Goal: Book appointment/travel/reservation

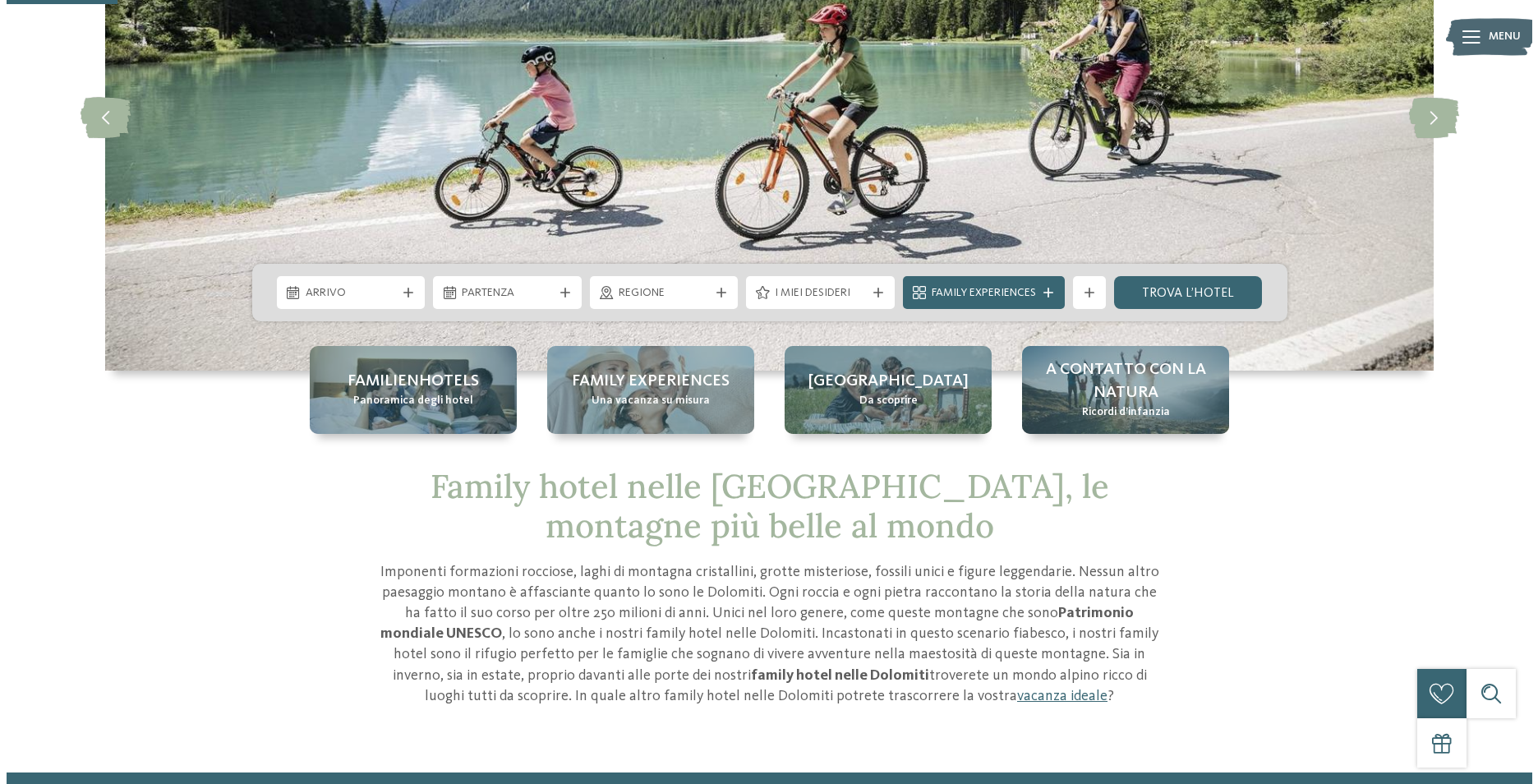
scroll to position [246, 0]
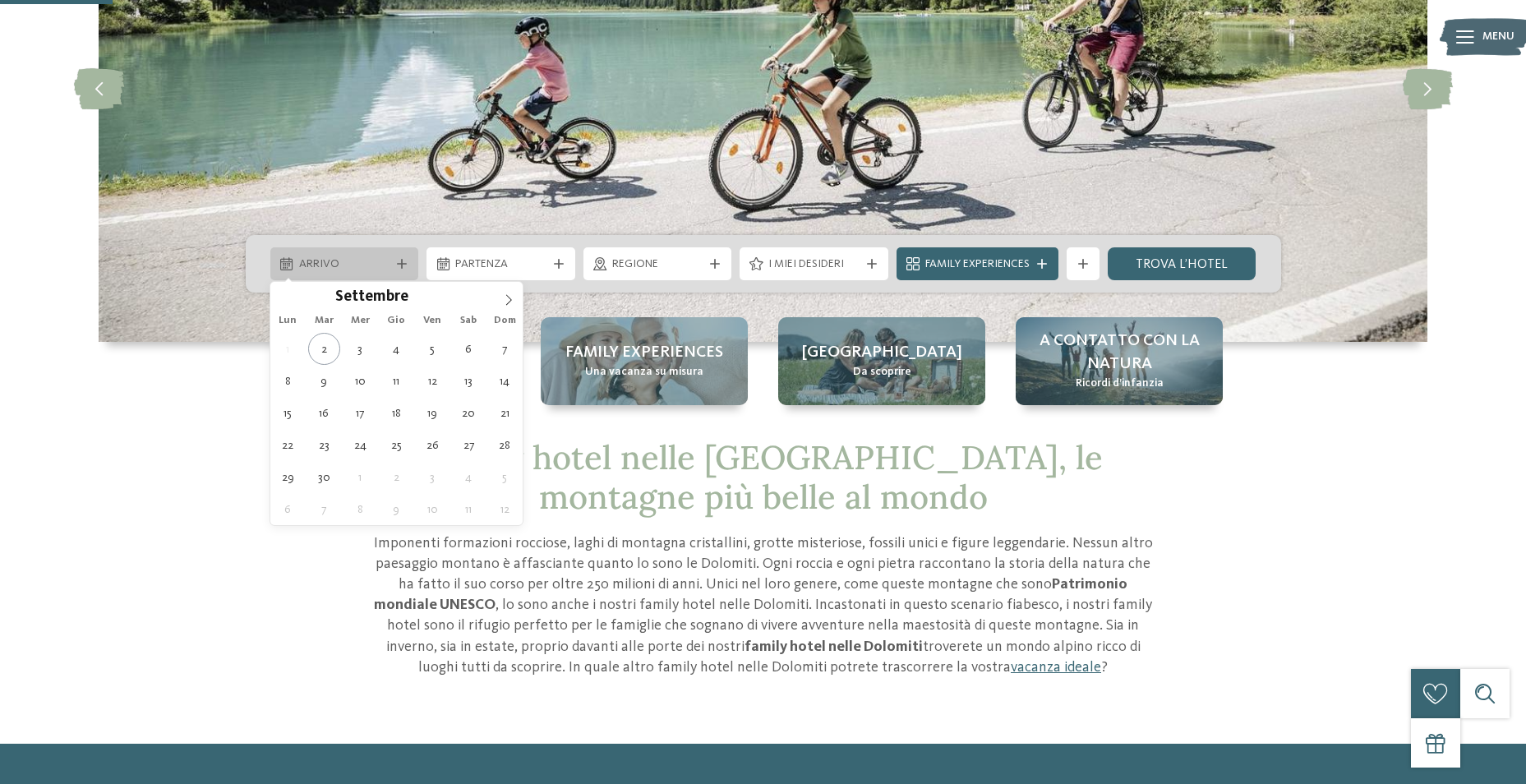
click at [399, 263] on icon at bounding box center [402, 264] width 10 height 10
click at [508, 302] on icon at bounding box center [508, 300] width 12 height 12
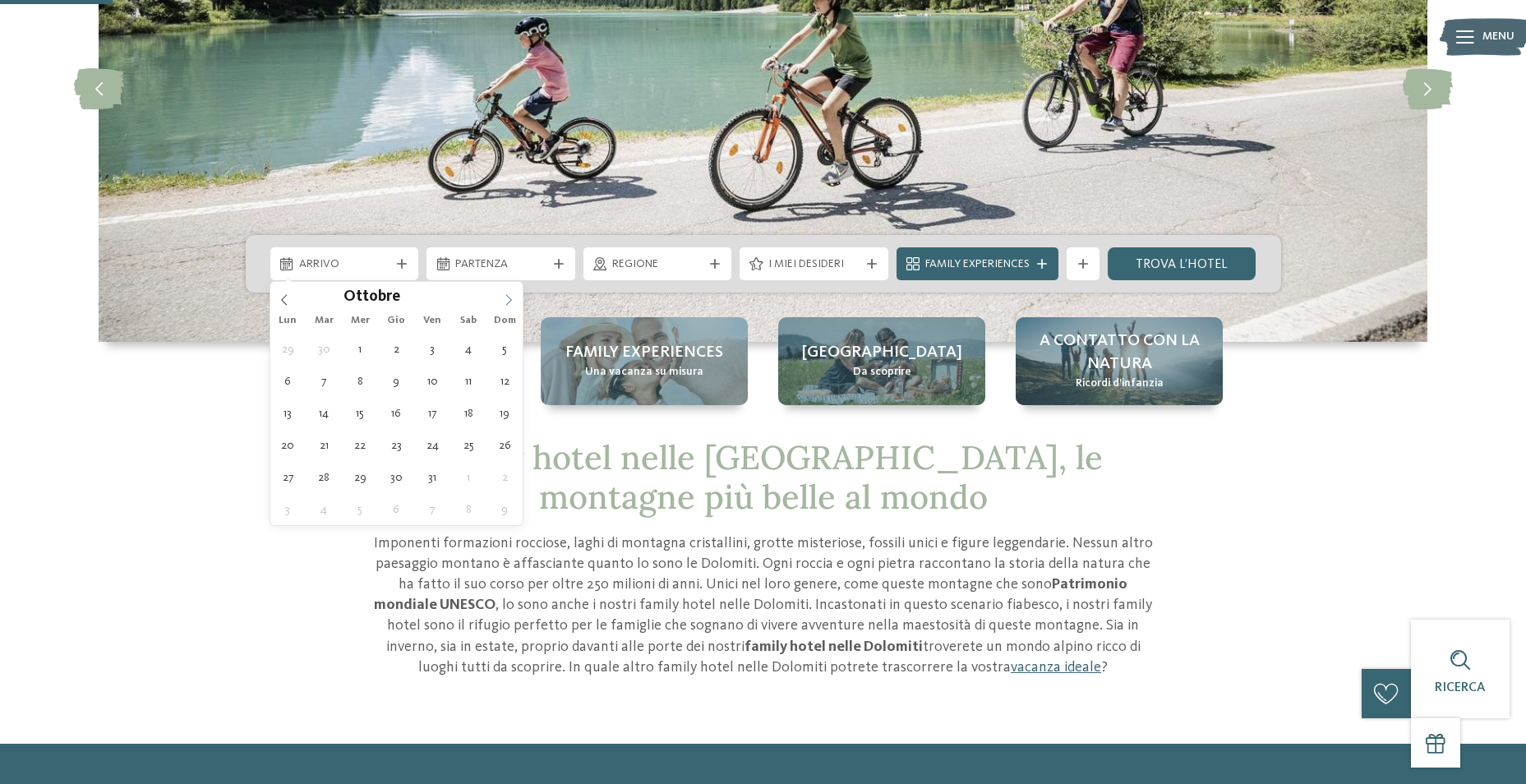
click at [508, 302] on icon at bounding box center [508, 300] width 12 height 12
type input "****"
click at [508, 302] on icon at bounding box center [508, 300] width 12 height 12
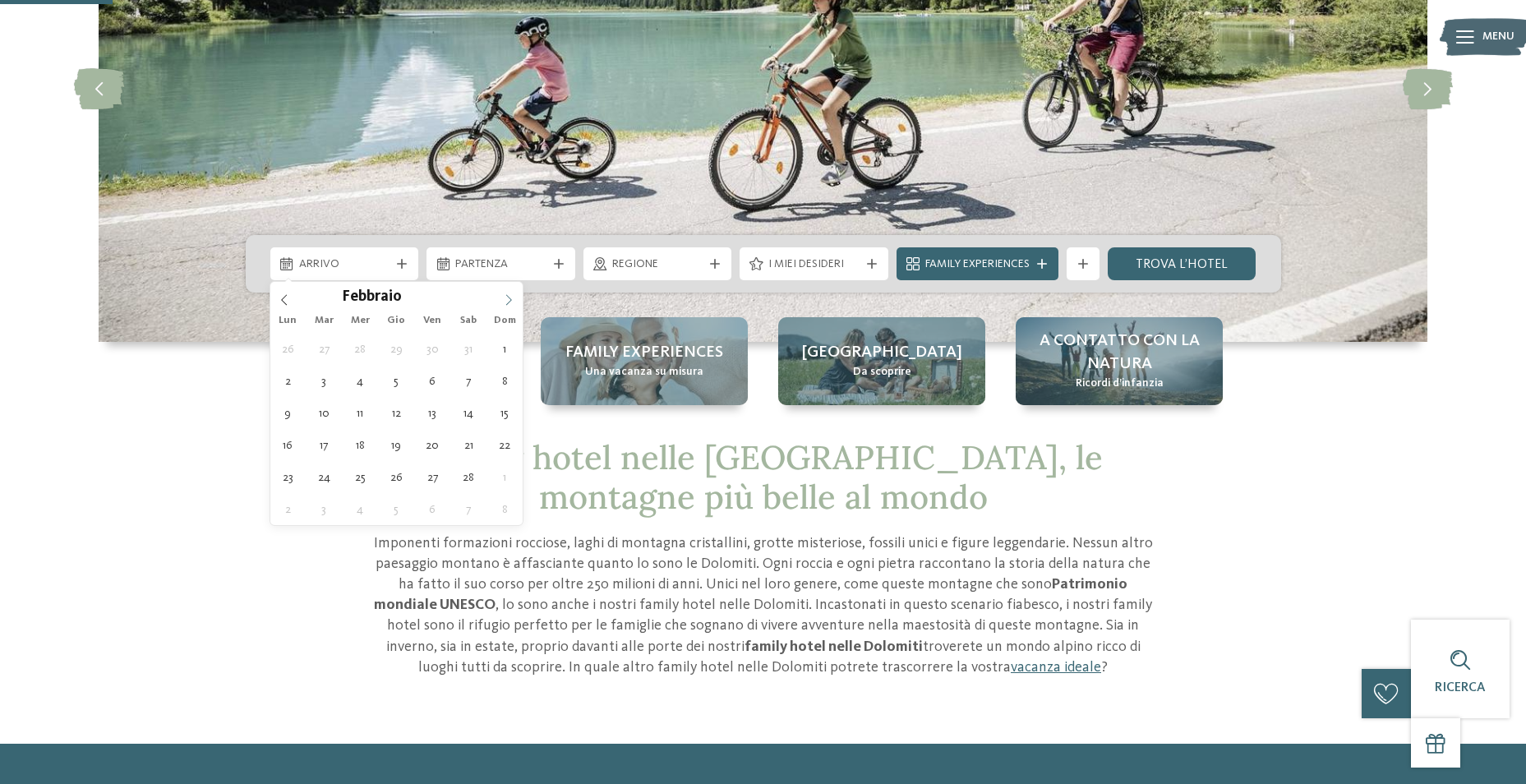
click at [508, 302] on icon at bounding box center [508, 300] width 12 height 12
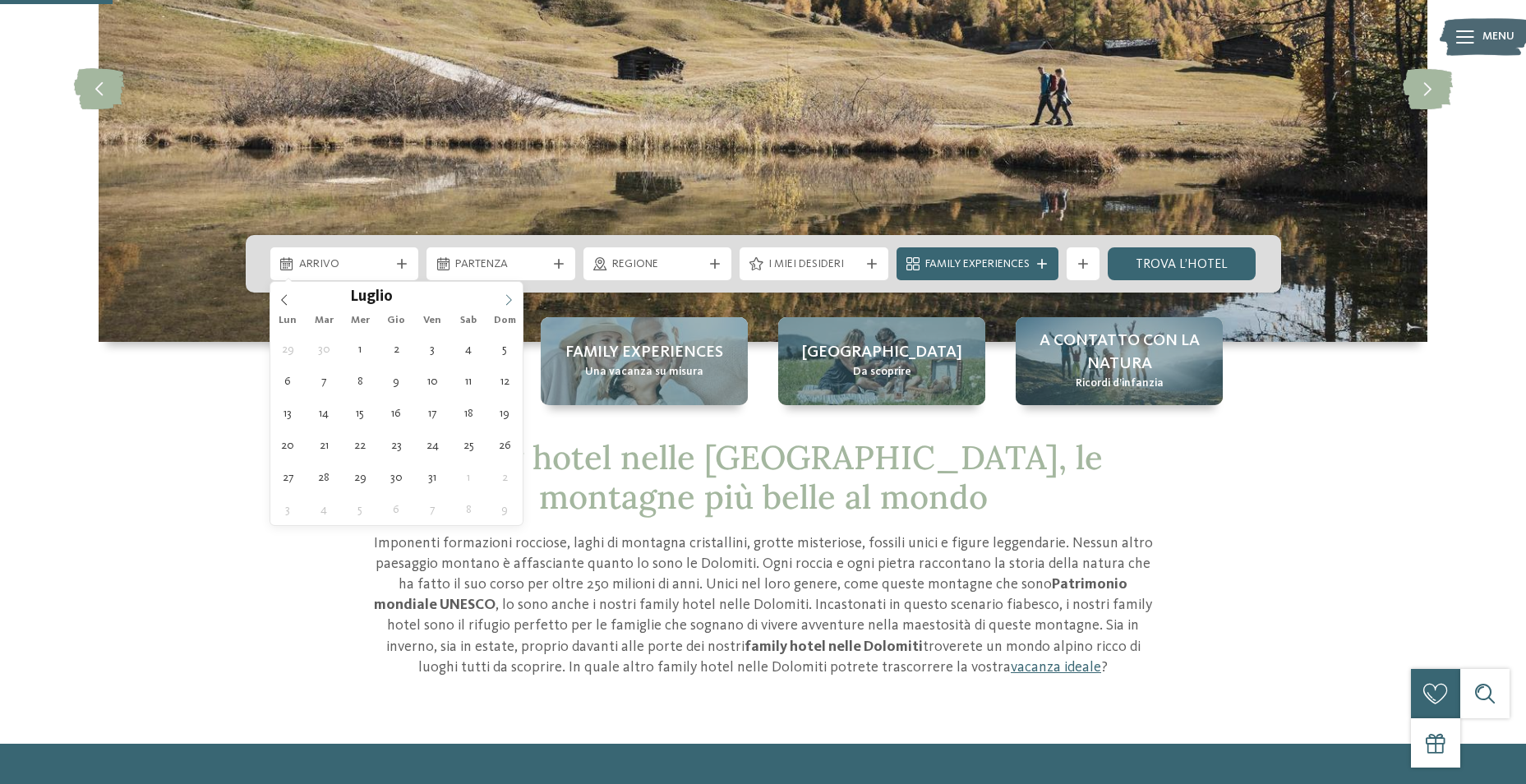
click at [508, 302] on icon at bounding box center [508, 300] width 12 height 12
type div "[DATE]"
type input "****"
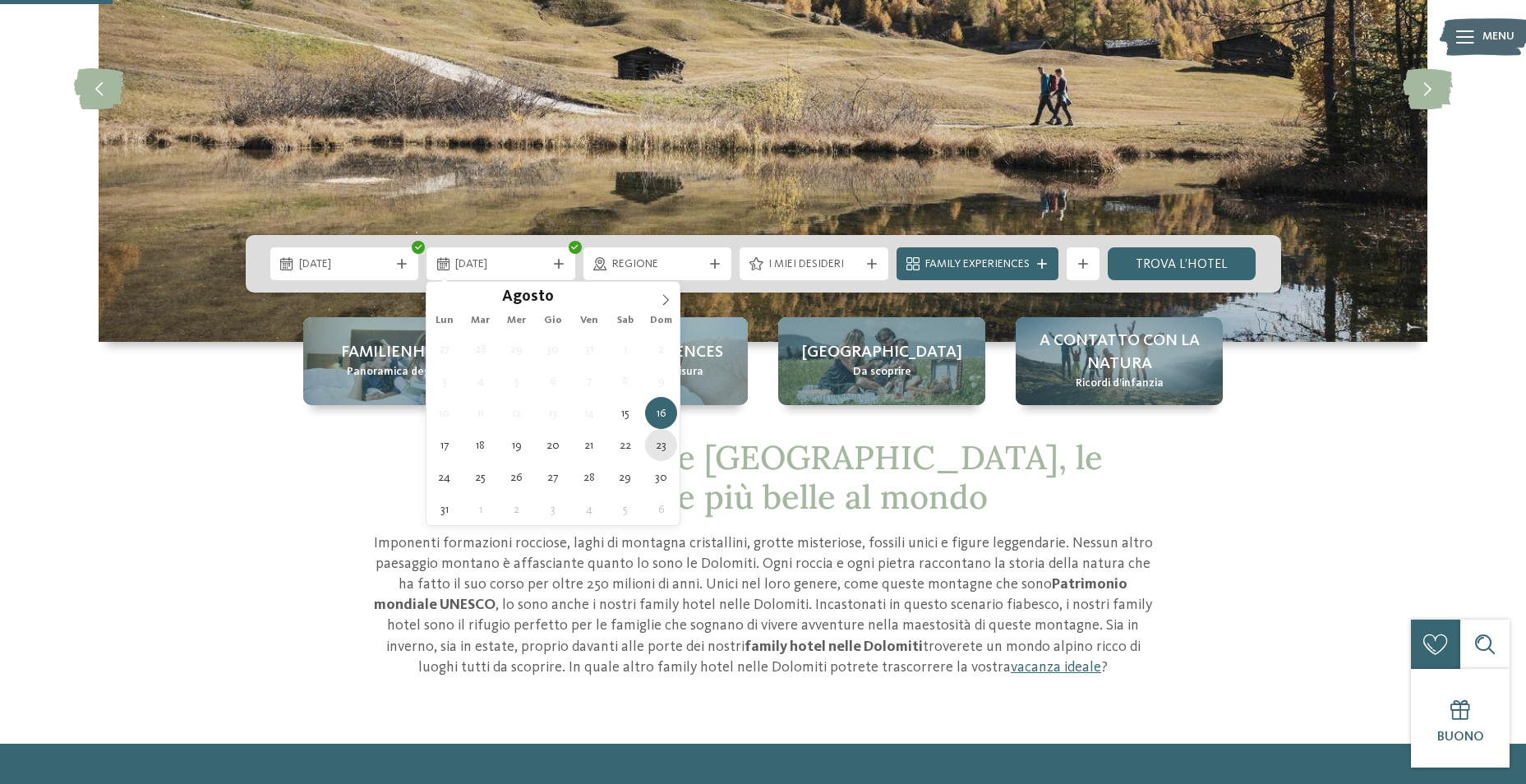
type div "[DATE]"
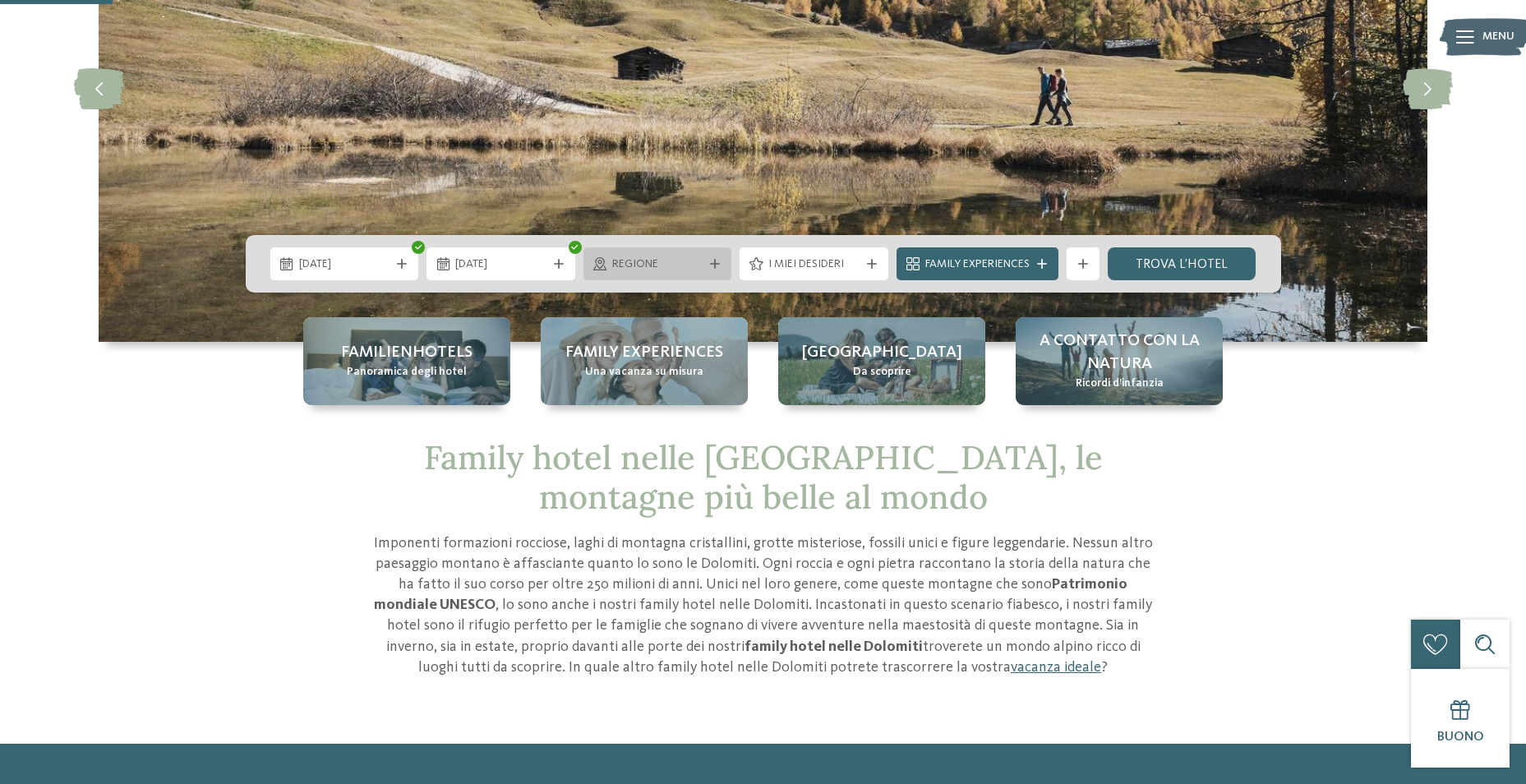
click at [713, 264] on icon at bounding box center [714, 264] width 10 height 10
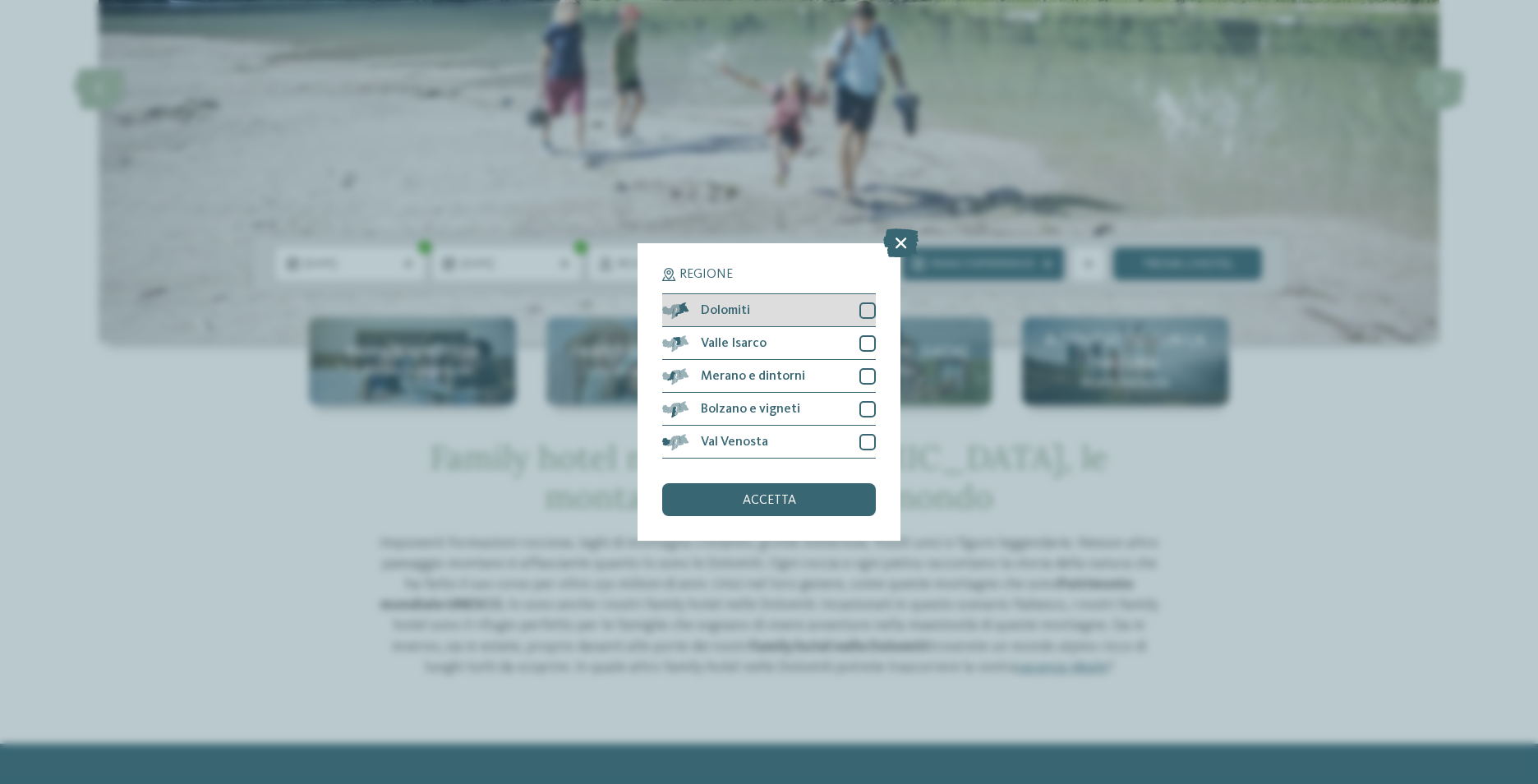
click at [868, 305] on div at bounding box center [868, 311] width 17 height 17
click at [769, 506] on span "accetta" at bounding box center [769, 500] width 53 height 13
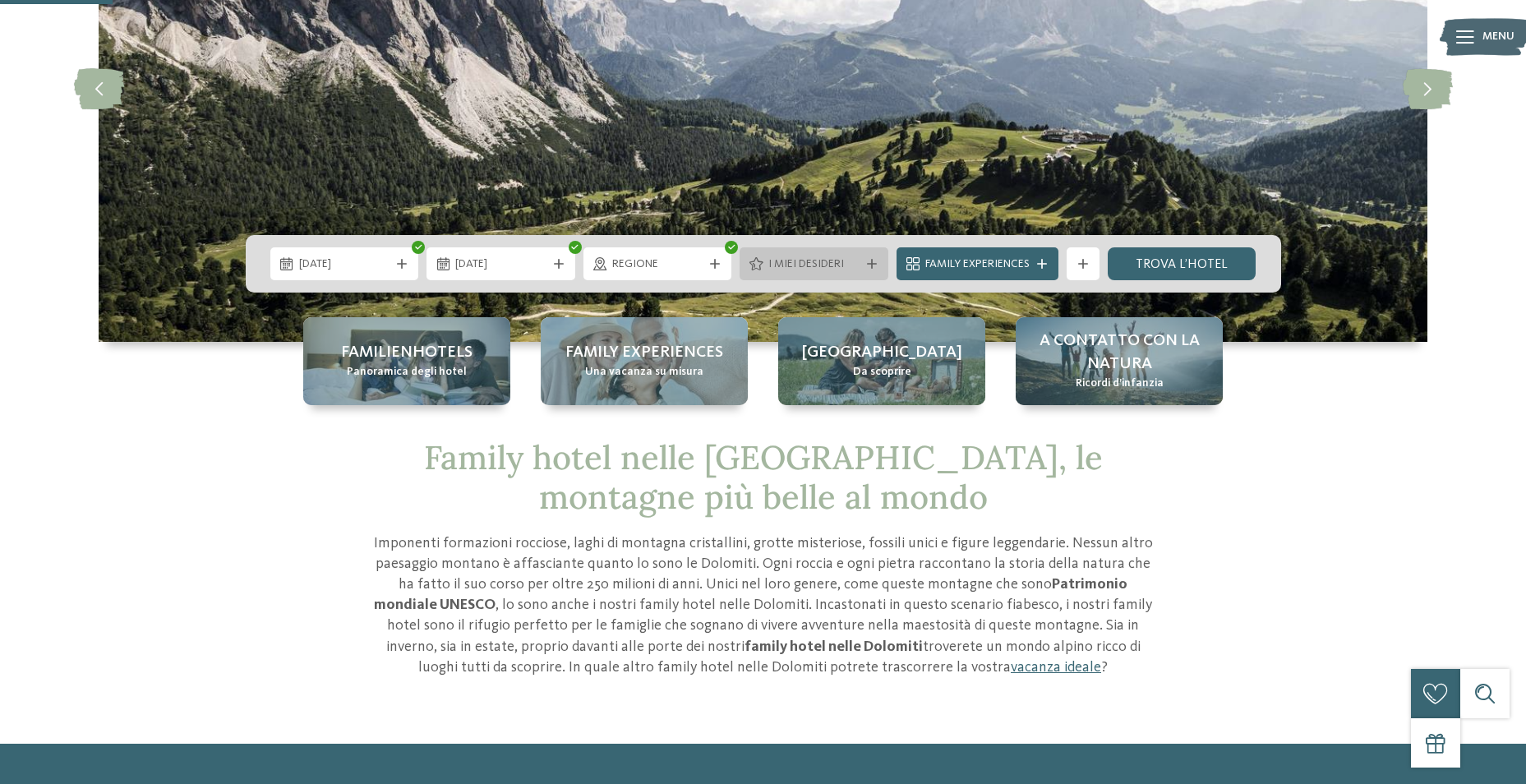
click at [867, 265] on icon at bounding box center [871, 264] width 10 height 10
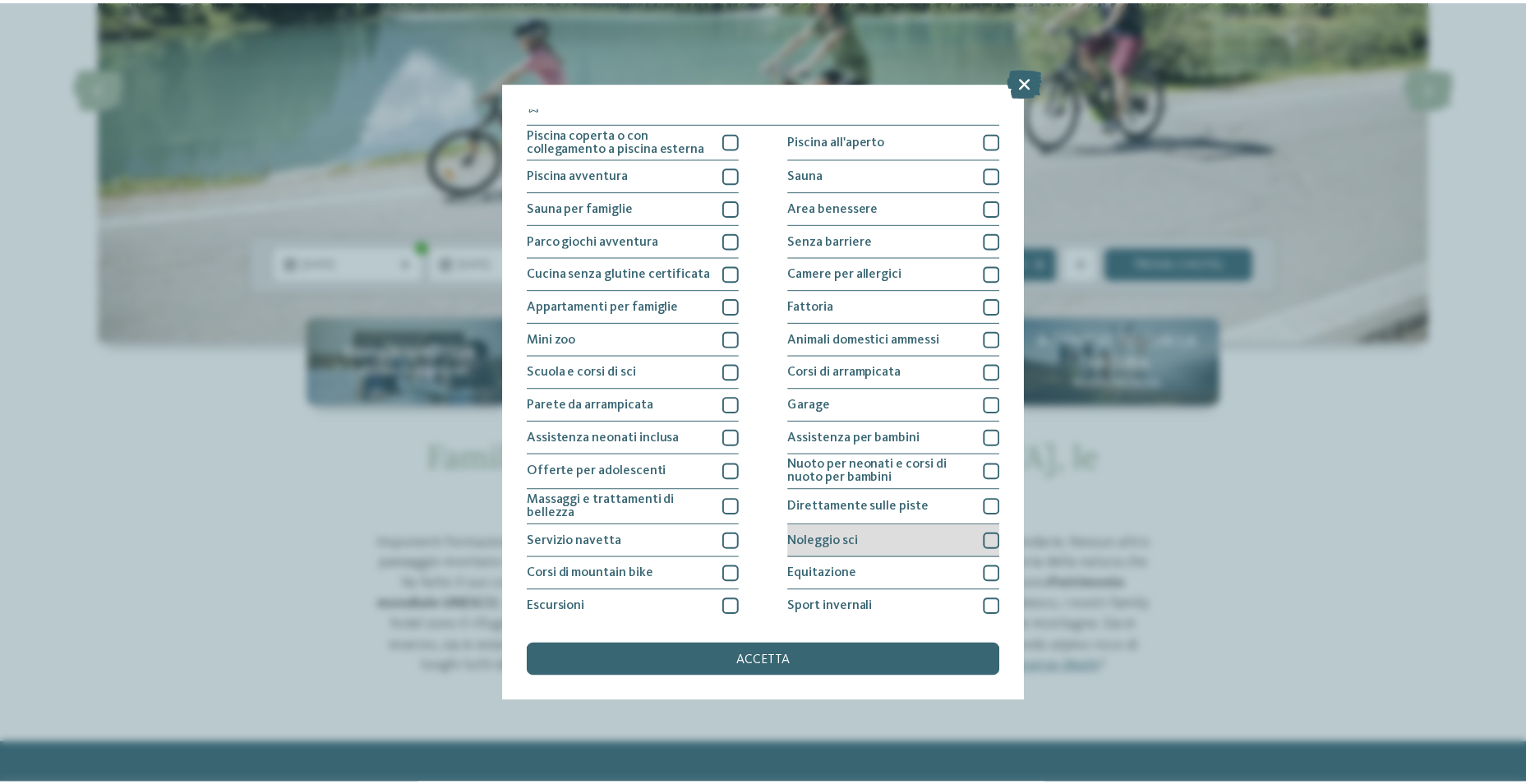
scroll to position [0, 0]
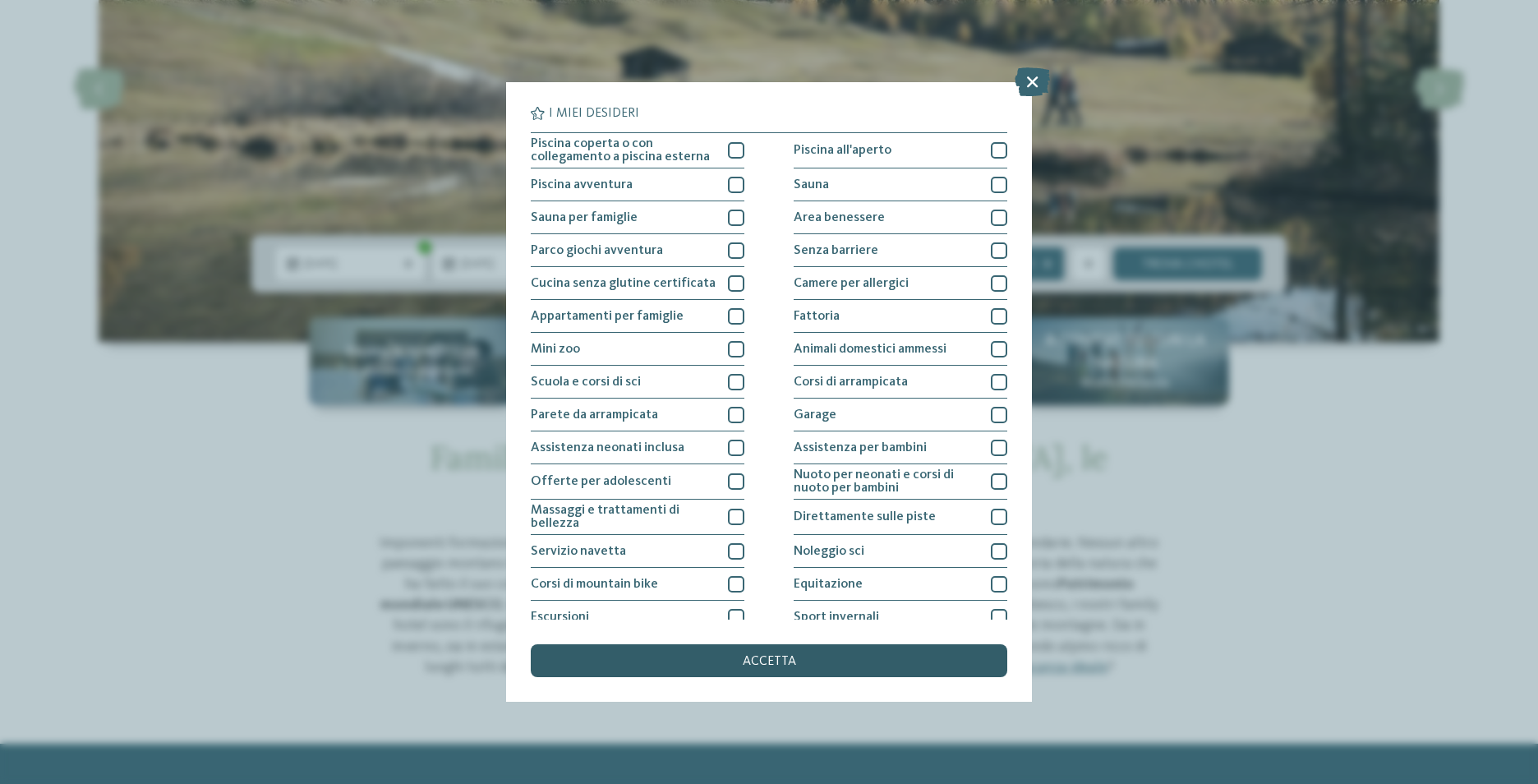
click at [760, 653] on div "accetta" at bounding box center [769, 661] width 476 height 33
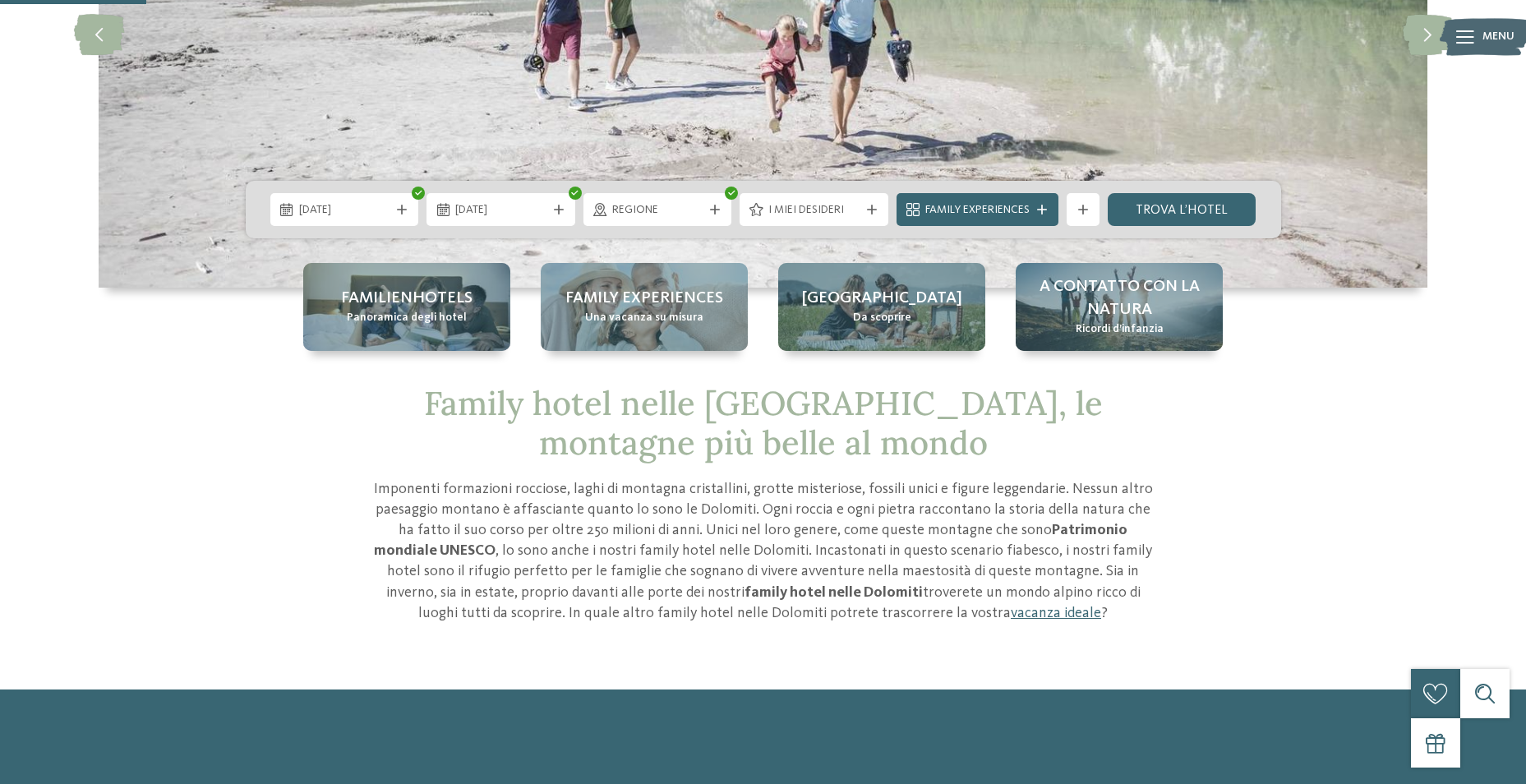
scroll to position [329, 0]
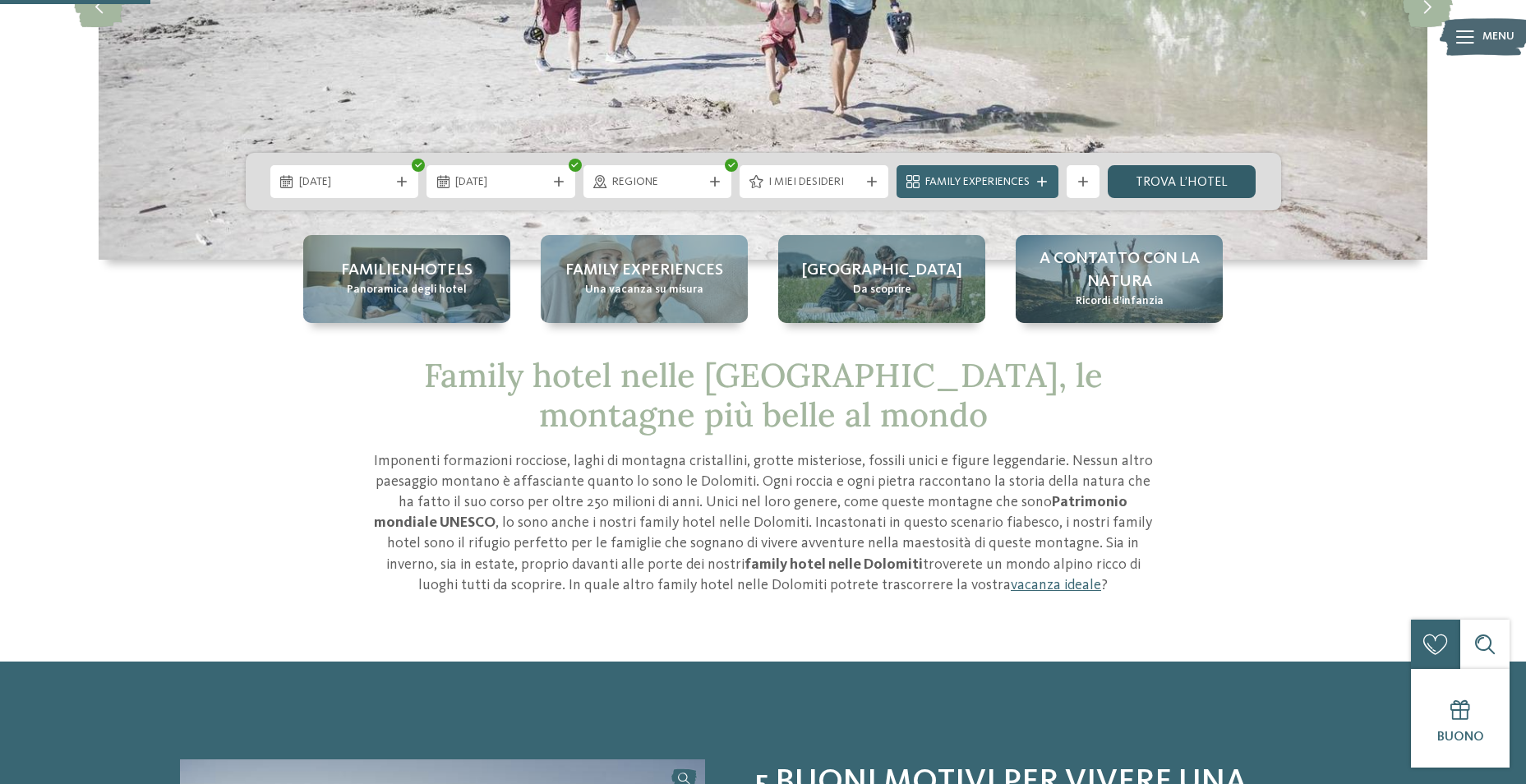
click at [1149, 169] on link "trova l’hotel" at bounding box center [1182, 182] width 149 height 33
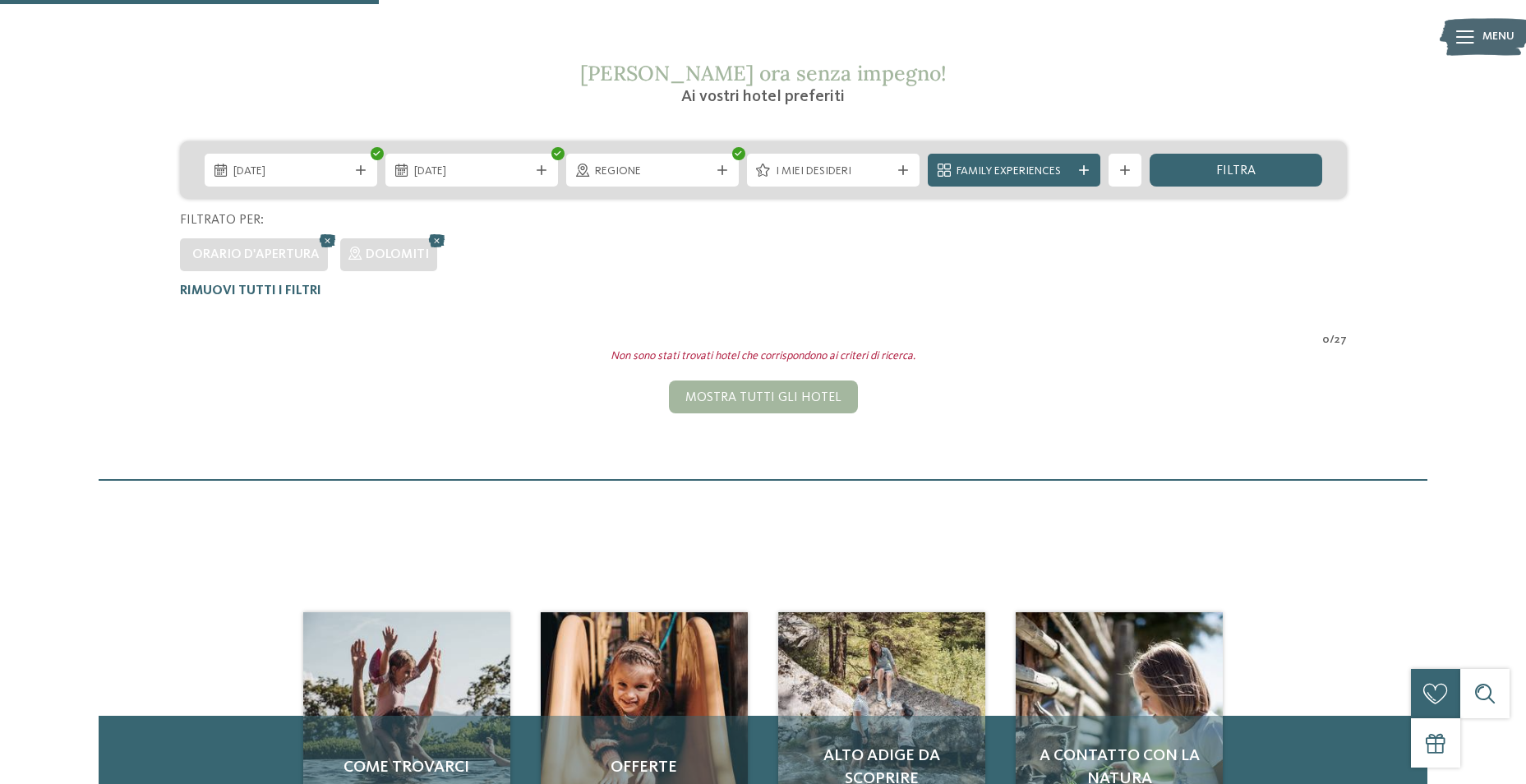
scroll to position [210, 0]
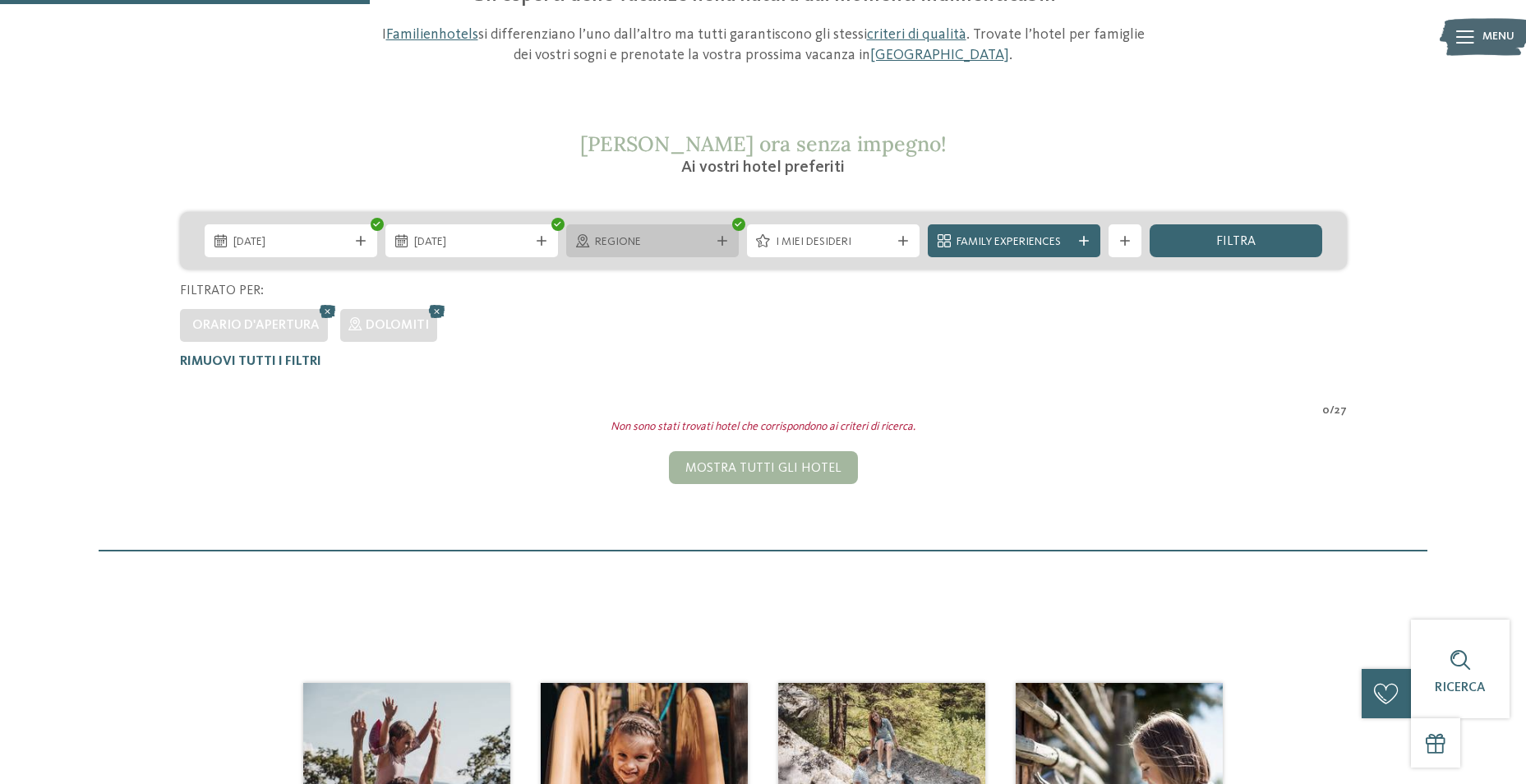
click at [721, 242] on icon at bounding box center [722, 241] width 10 height 10
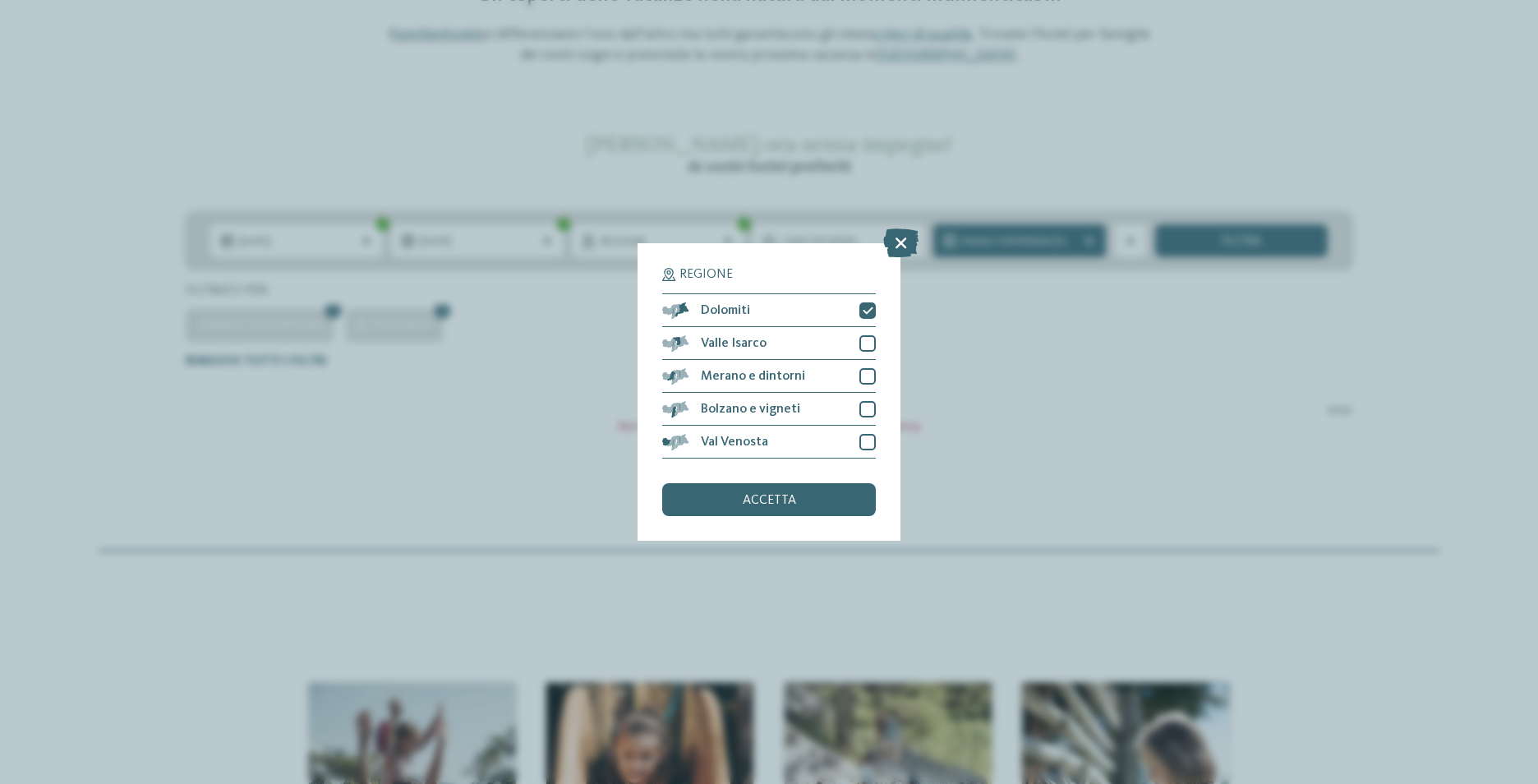
click at [978, 351] on div "Regione Dolomiti" at bounding box center [769, 392] width 1538 height 784
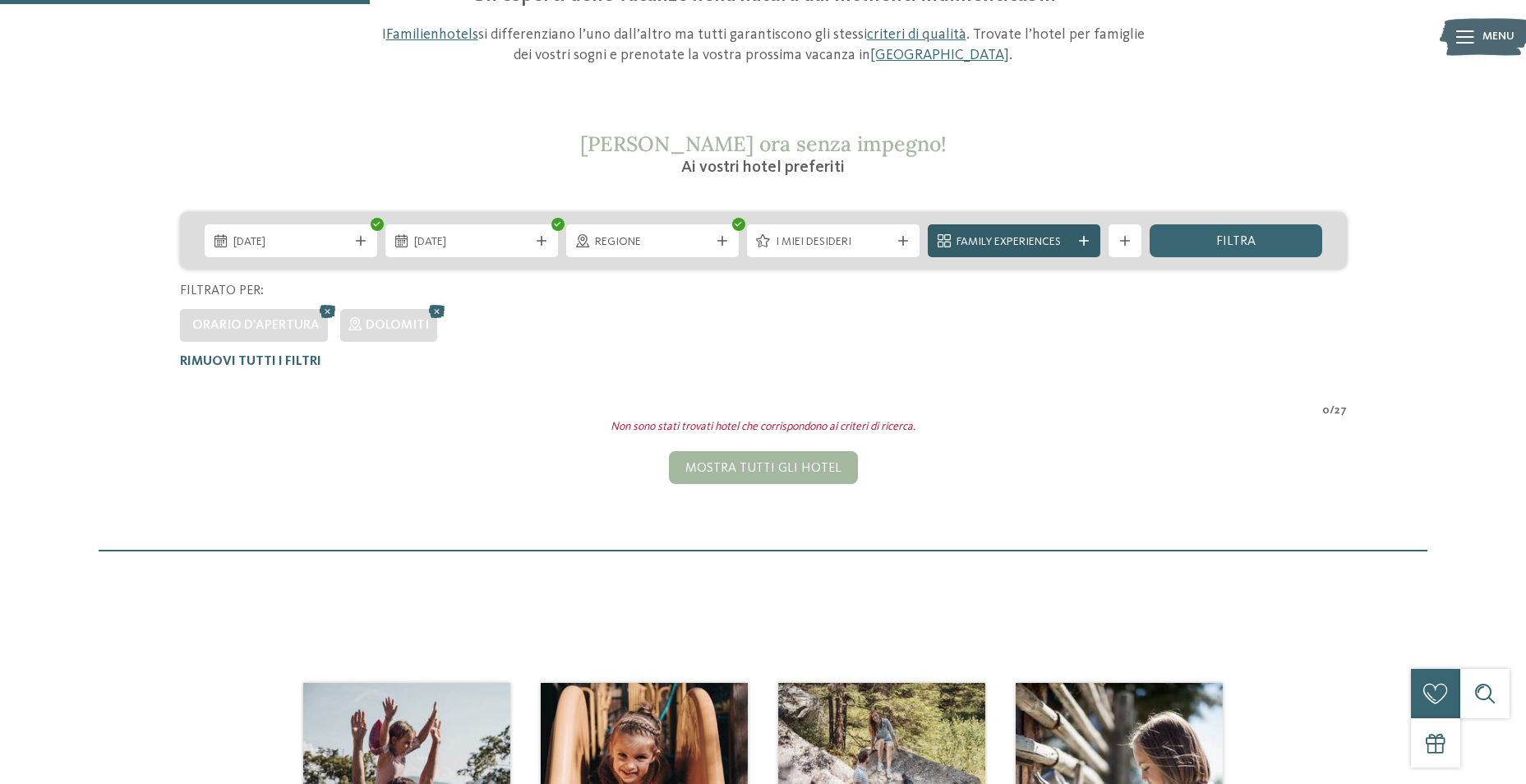
click at [1029, 243] on span "Family Experiences" at bounding box center [1013, 243] width 115 height 17
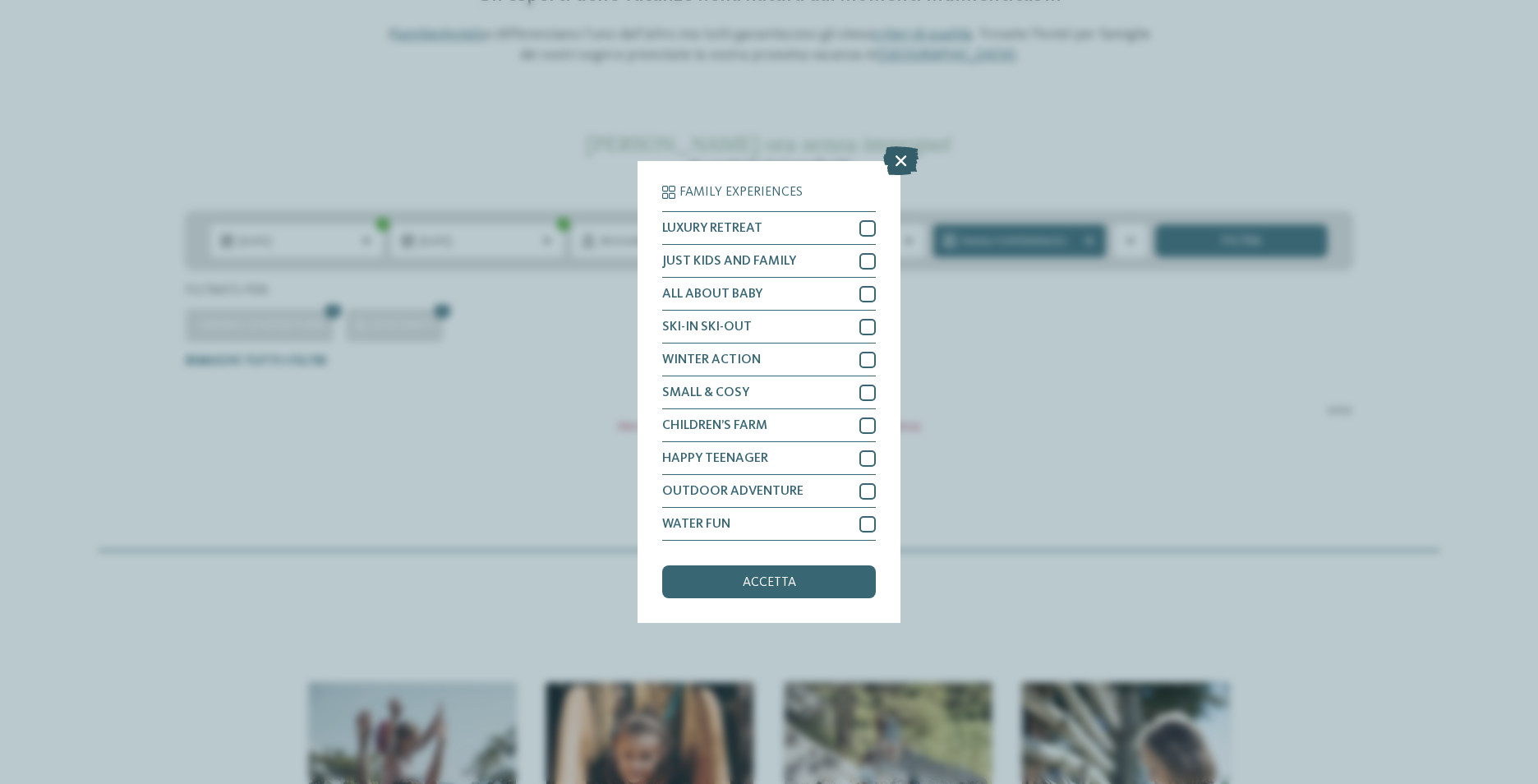
click at [903, 163] on icon at bounding box center [901, 160] width 35 height 28
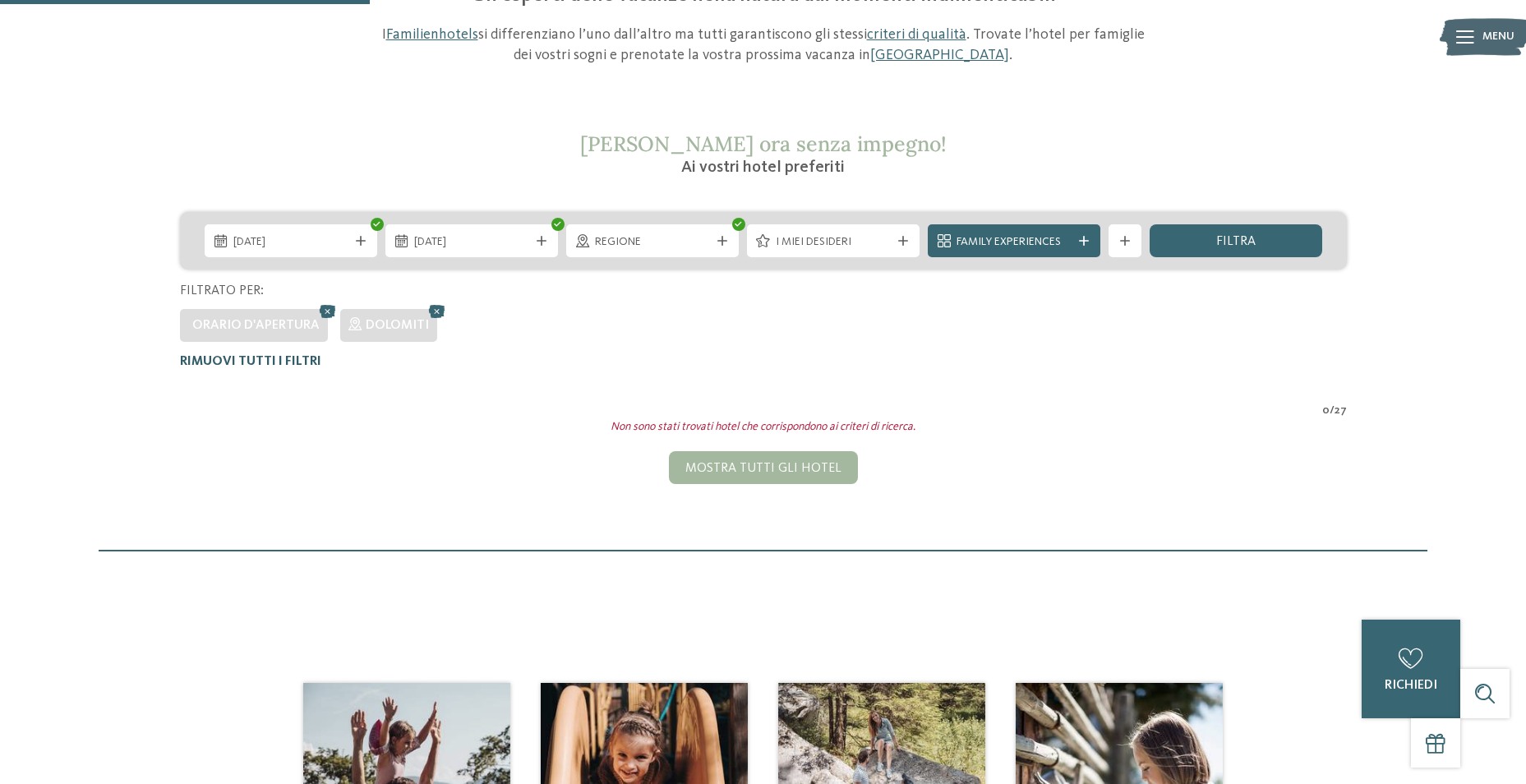
click at [298, 367] on span "Rimuovi tutti i filtri" at bounding box center [251, 361] width 142 height 13
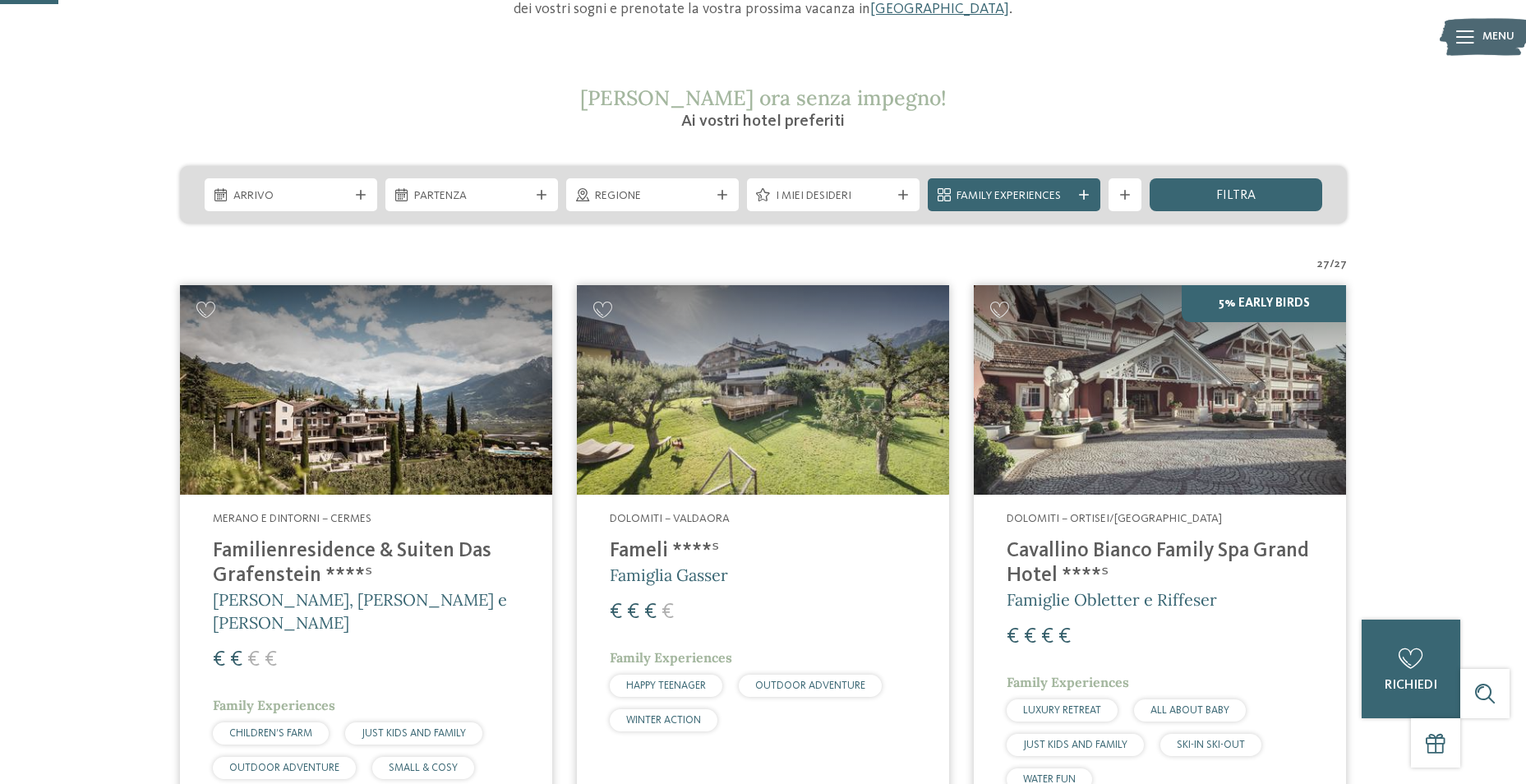
scroll to position [192, 0]
